Goal: Task Accomplishment & Management: Use online tool/utility

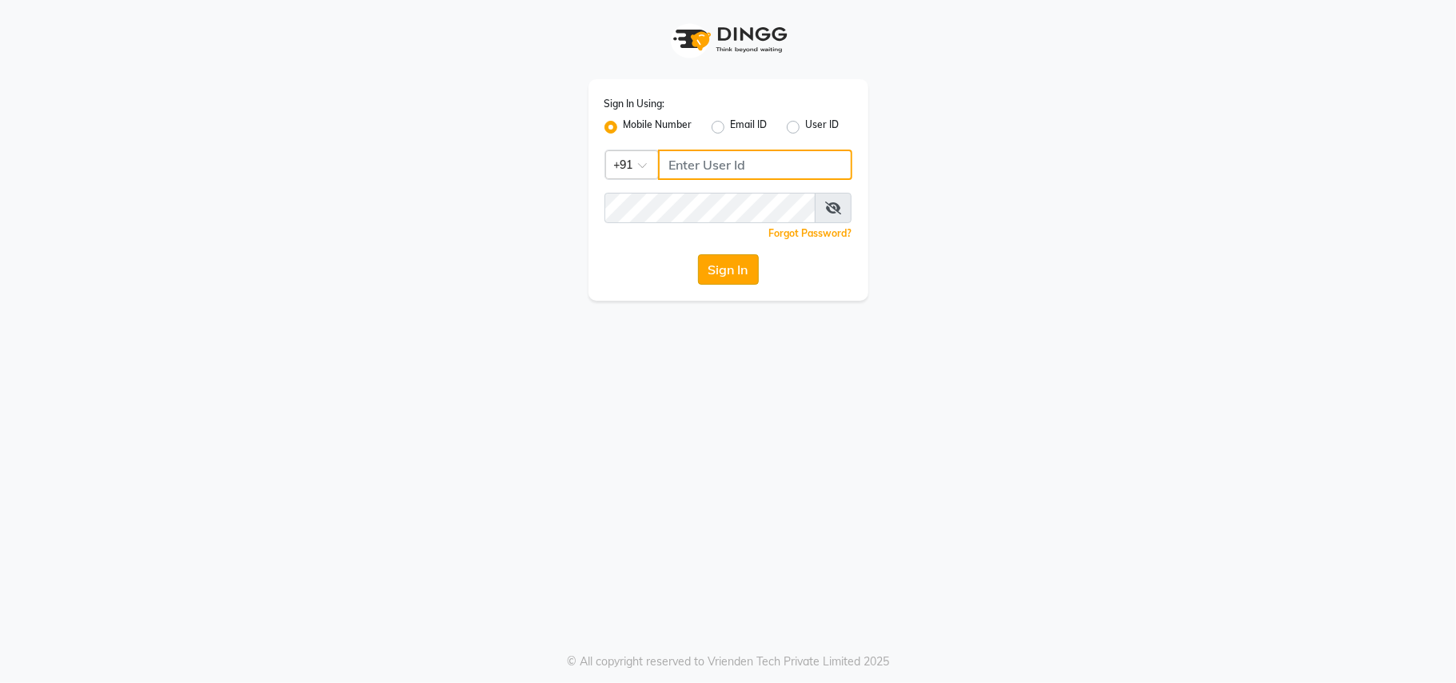
type input "7350504757"
click at [720, 266] on button "Sign In" at bounding box center [728, 269] width 61 height 30
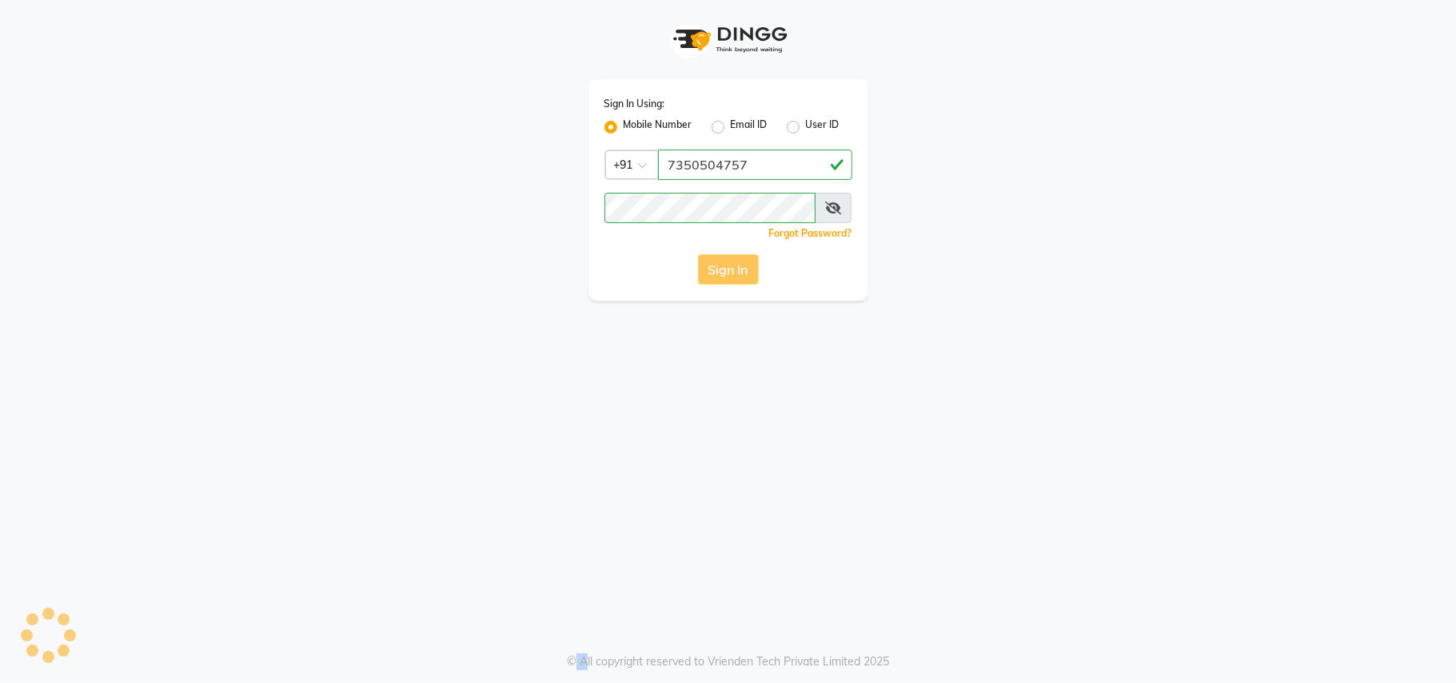
click at [720, 266] on div "Sign In" at bounding box center [728, 269] width 248 height 30
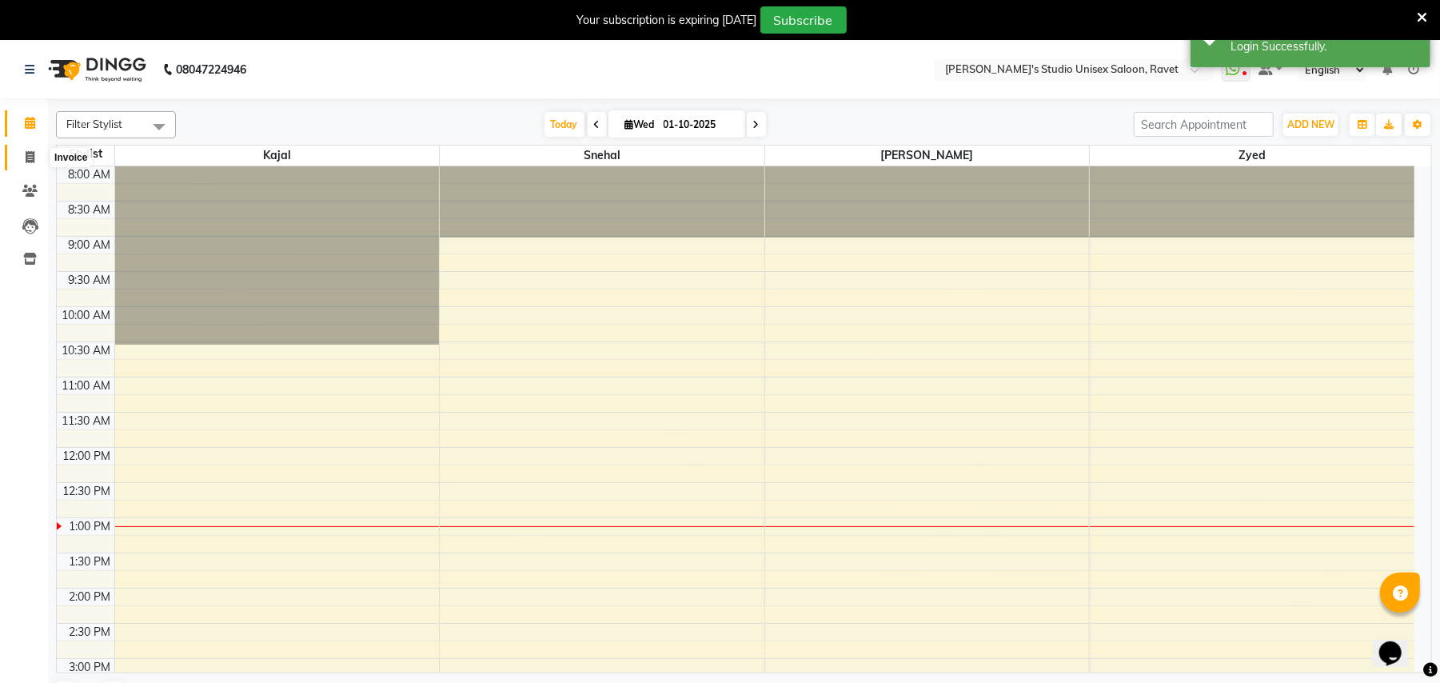
click at [30, 151] on icon at bounding box center [30, 157] width 9 height 12
select select "service"
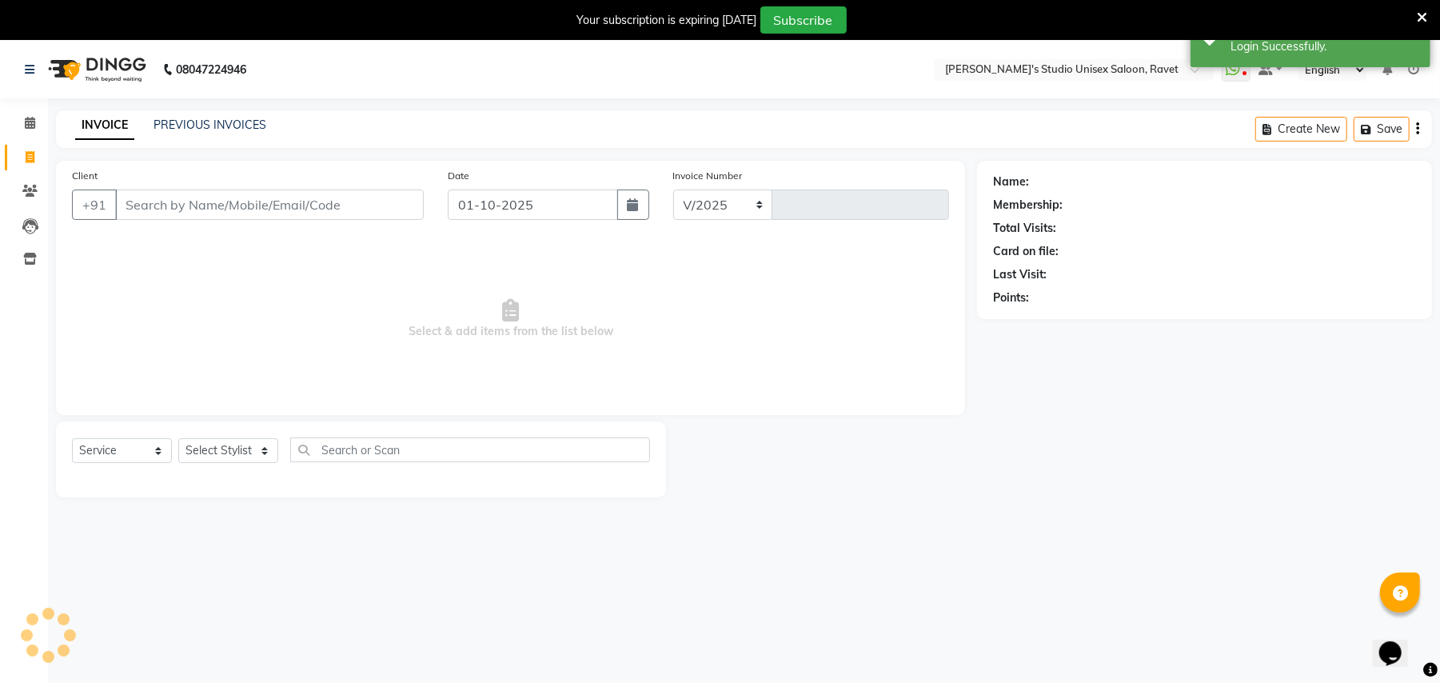
select select "7019"
type input "0233"
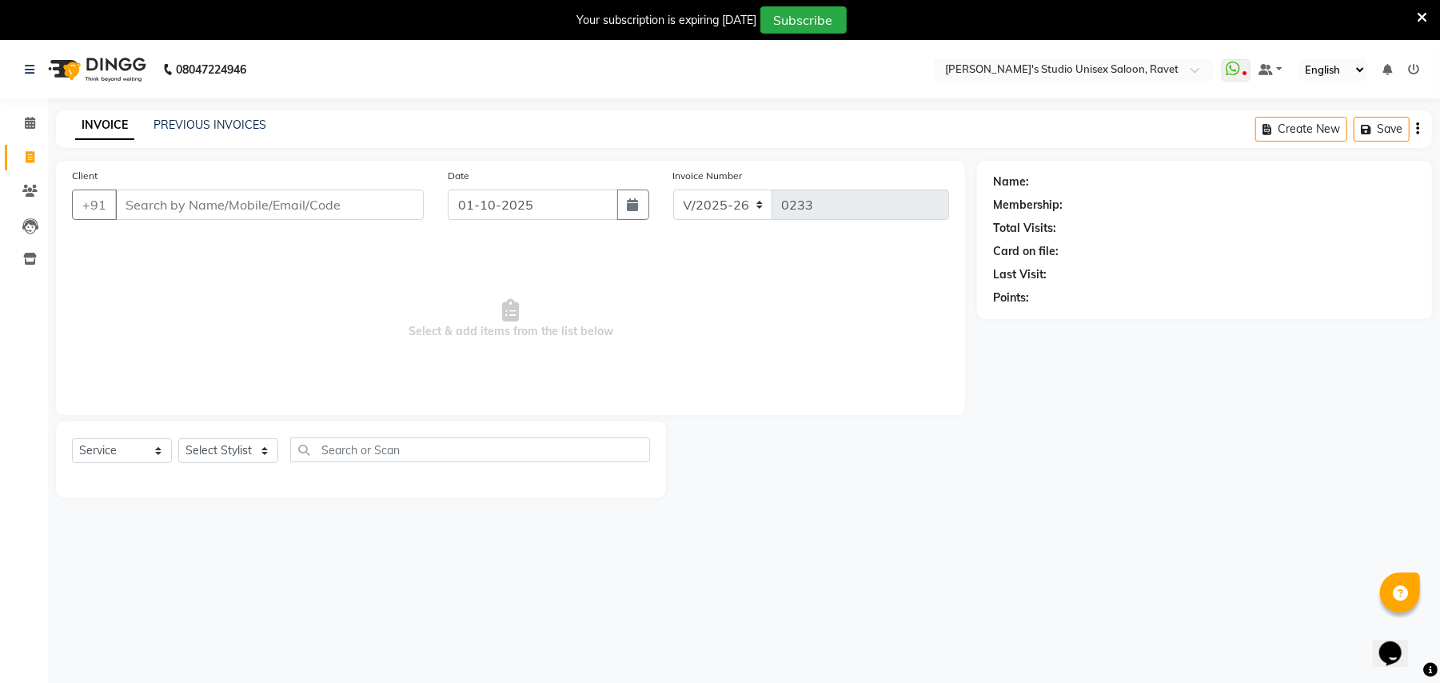
click at [170, 205] on input "Client" at bounding box center [269, 204] width 309 height 30
click at [144, 209] on input "Client" at bounding box center [269, 204] width 309 height 30
click at [142, 209] on input "Client" at bounding box center [269, 204] width 309 height 30
click at [149, 213] on input "Client" at bounding box center [269, 204] width 309 height 30
click at [130, 209] on input "Client" at bounding box center [269, 204] width 309 height 30
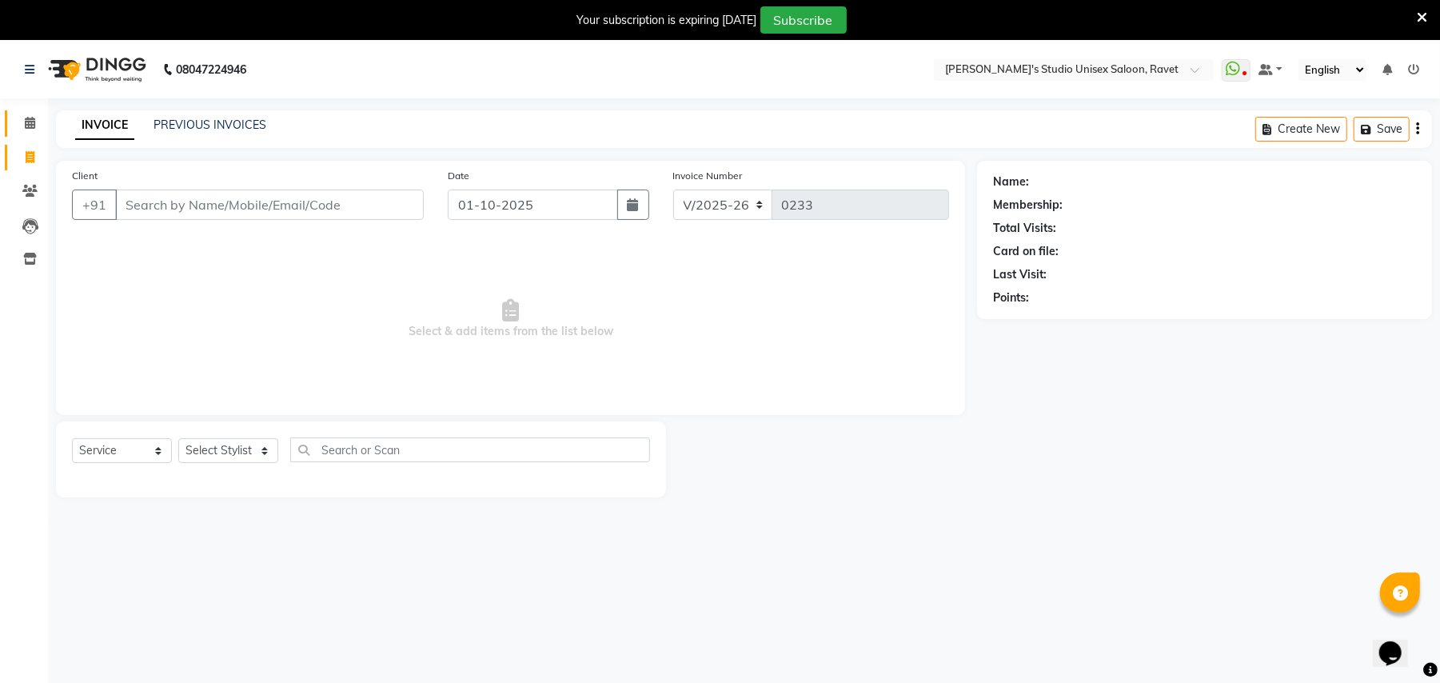
click at [35, 110] on link "Calendar" at bounding box center [24, 123] width 38 height 26
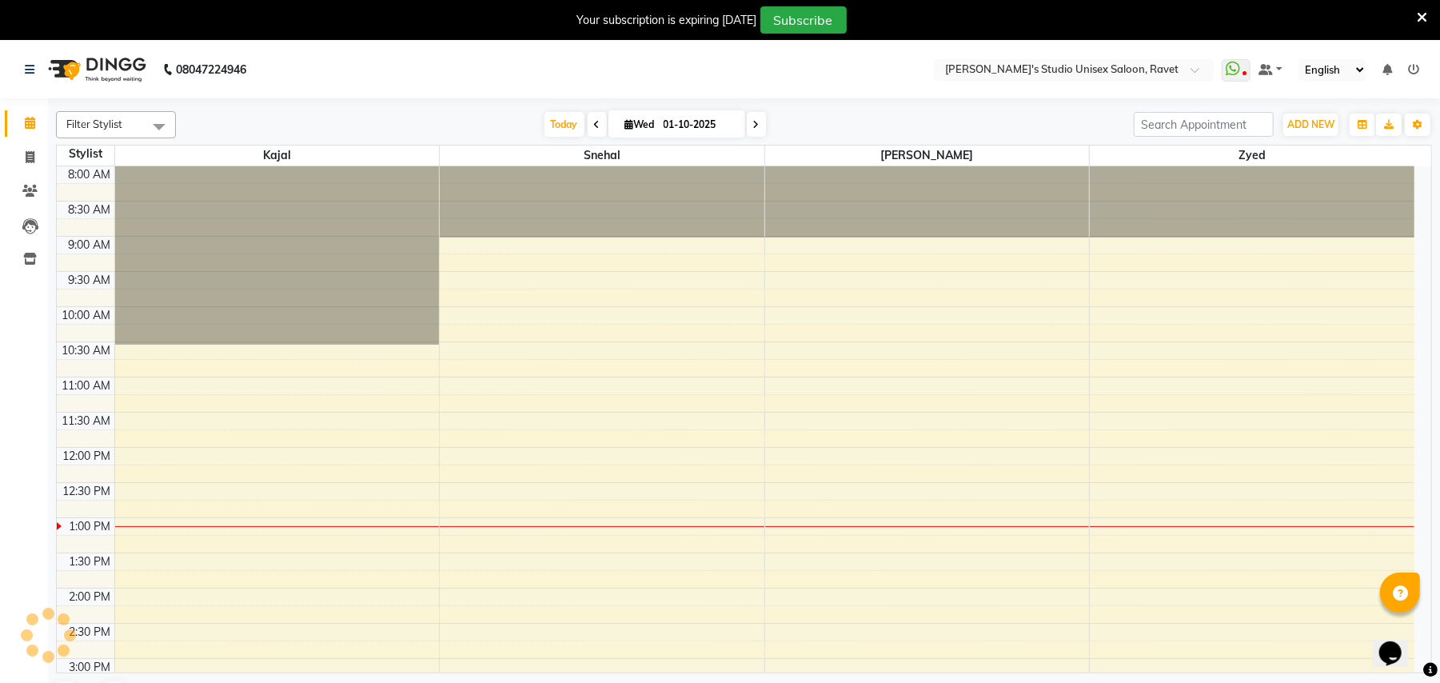
scroll to position [357, 0]
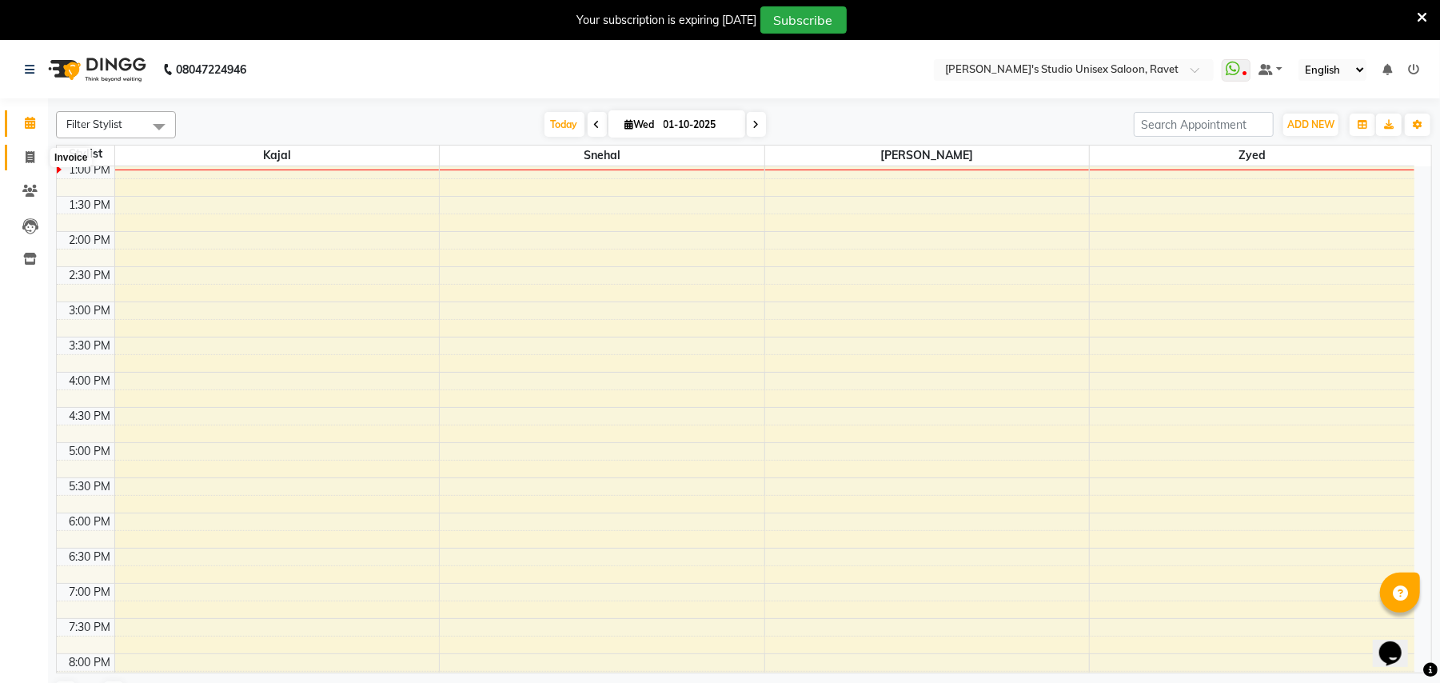
click at [23, 155] on span at bounding box center [30, 158] width 28 height 18
select select "service"
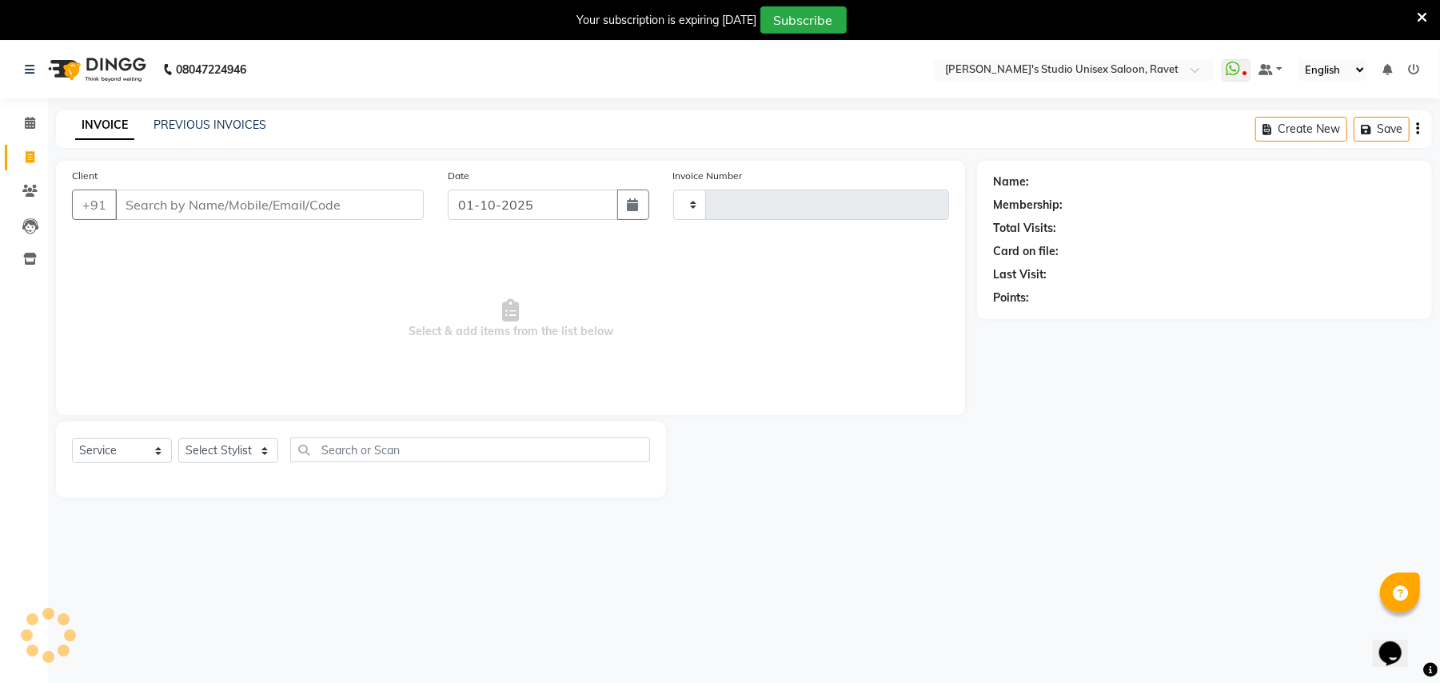
type input "0233"
select select "7019"
click at [134, 208] on input "Client" at bounding box center [269, 204] width 309 height 30
